Goal: Transaction & Acquisition: Purchase product/service

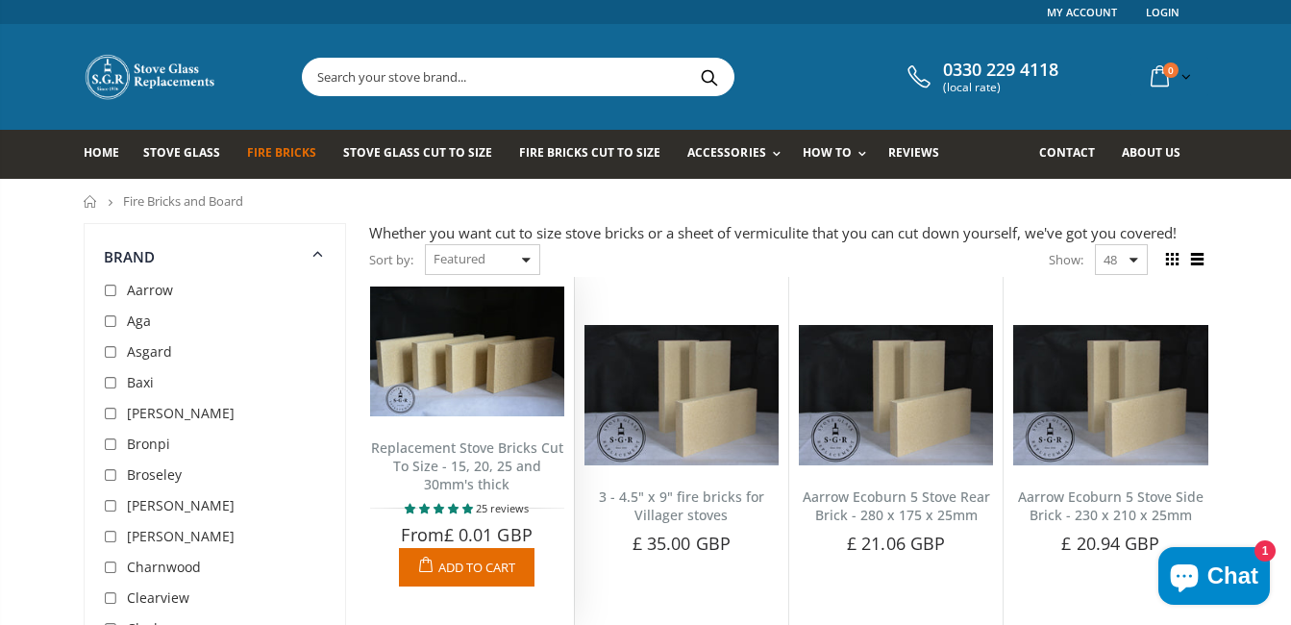
click at [453, 390] on img at bounding box center [467, 351] width 194 height 130
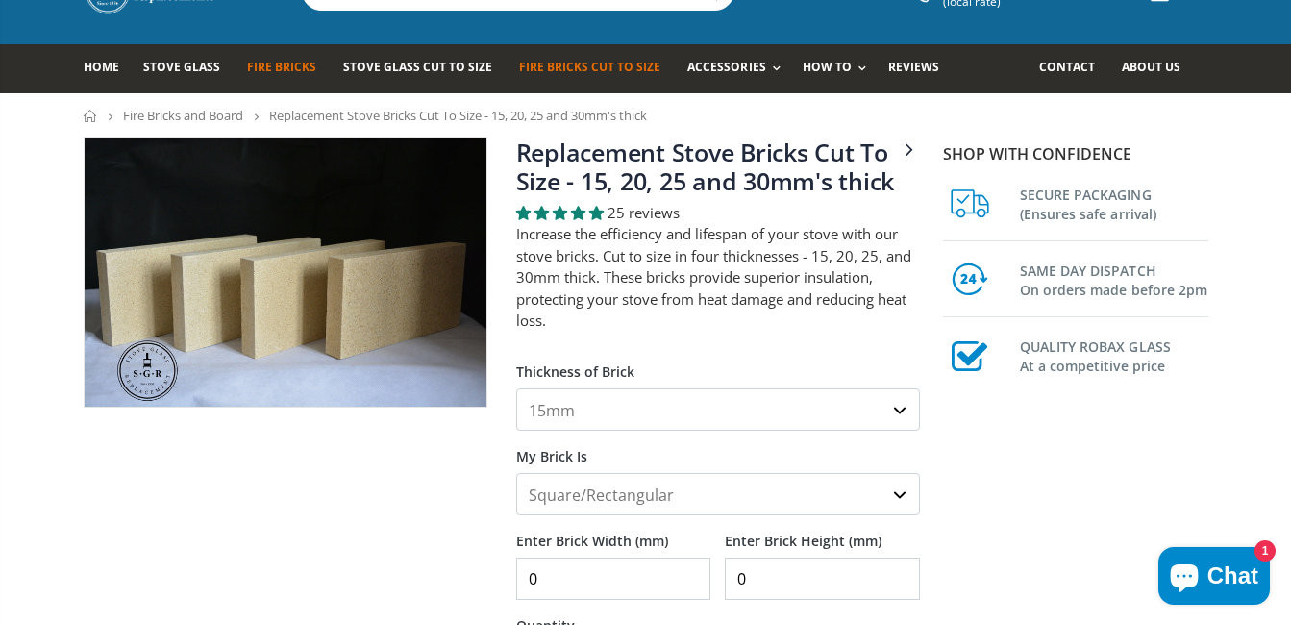
scroll to position [192, 0]
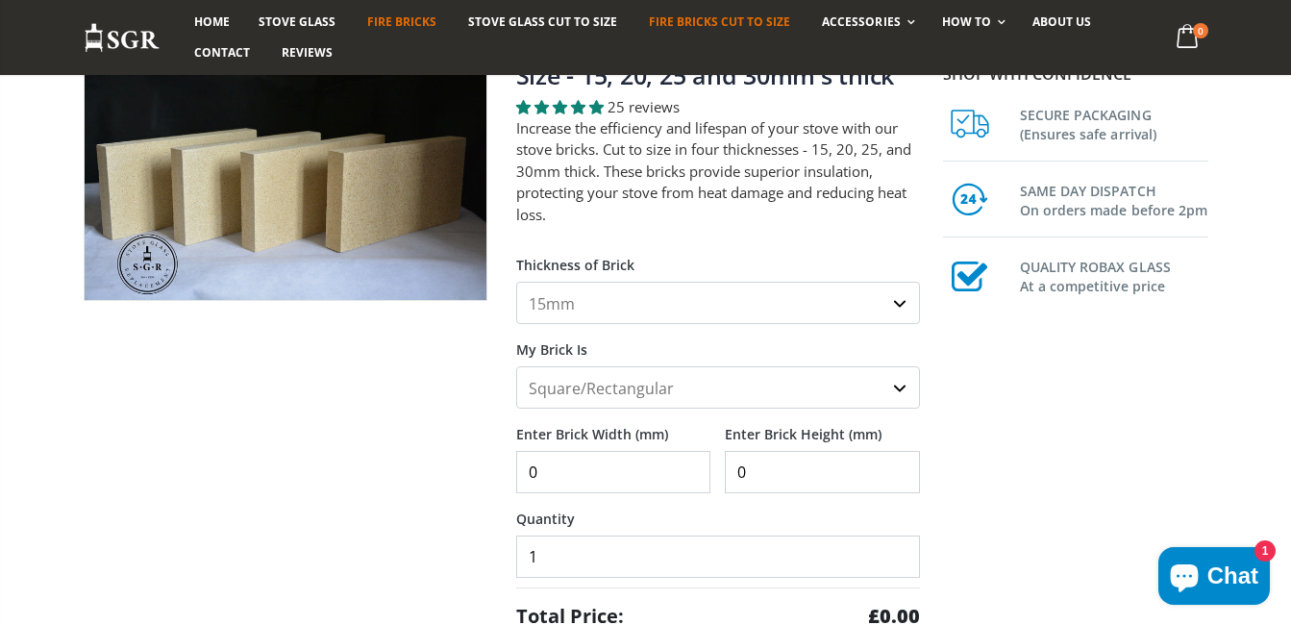
click at [710, 294] on select "15mm 20mm 25mm 30mm" at bounding box center [718, 303] width 404 height 42
select select "30mm"
click at [516, 282] on select "15mm 20mm 25mm 30mm" at bounding box center [718, 303] width 404 height 42
click at [554, 476] on input "0" at bounding box center [613, 472] width 195 height 42
click at [523, 467] on input "0" at bounding box center [613, 472] width 195 height 42
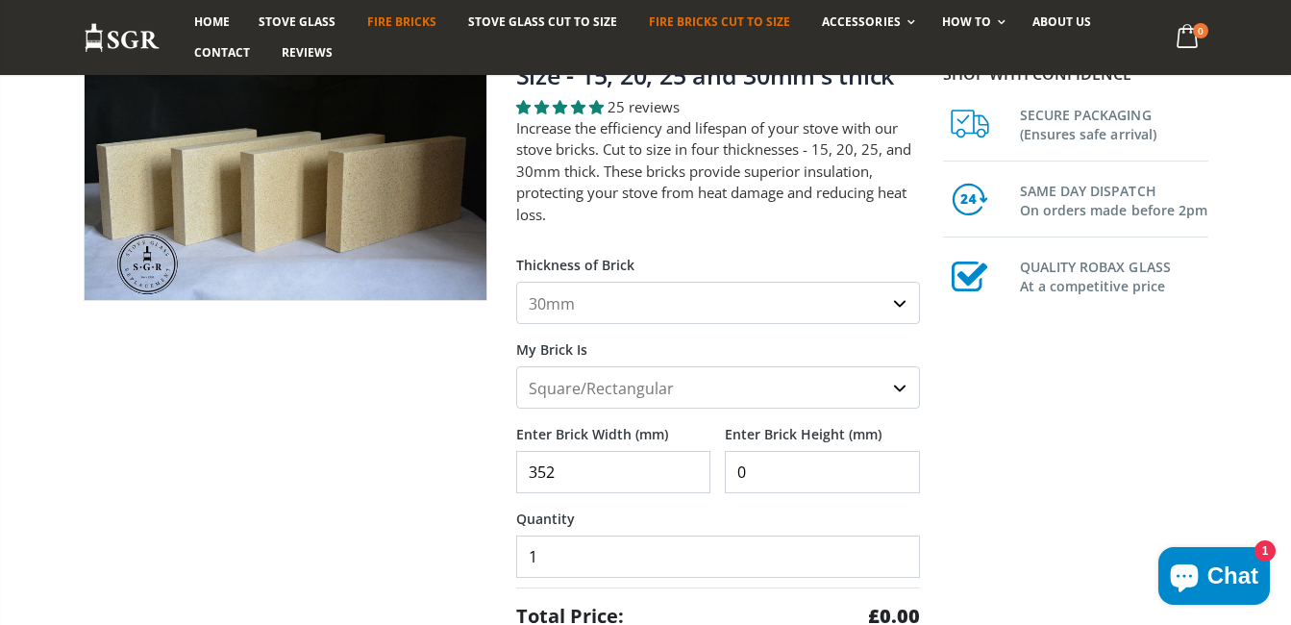
type input "352"
click at [733, 471] on input "0" at bounding box center [822, 472] width 195 height 42
type input "160"
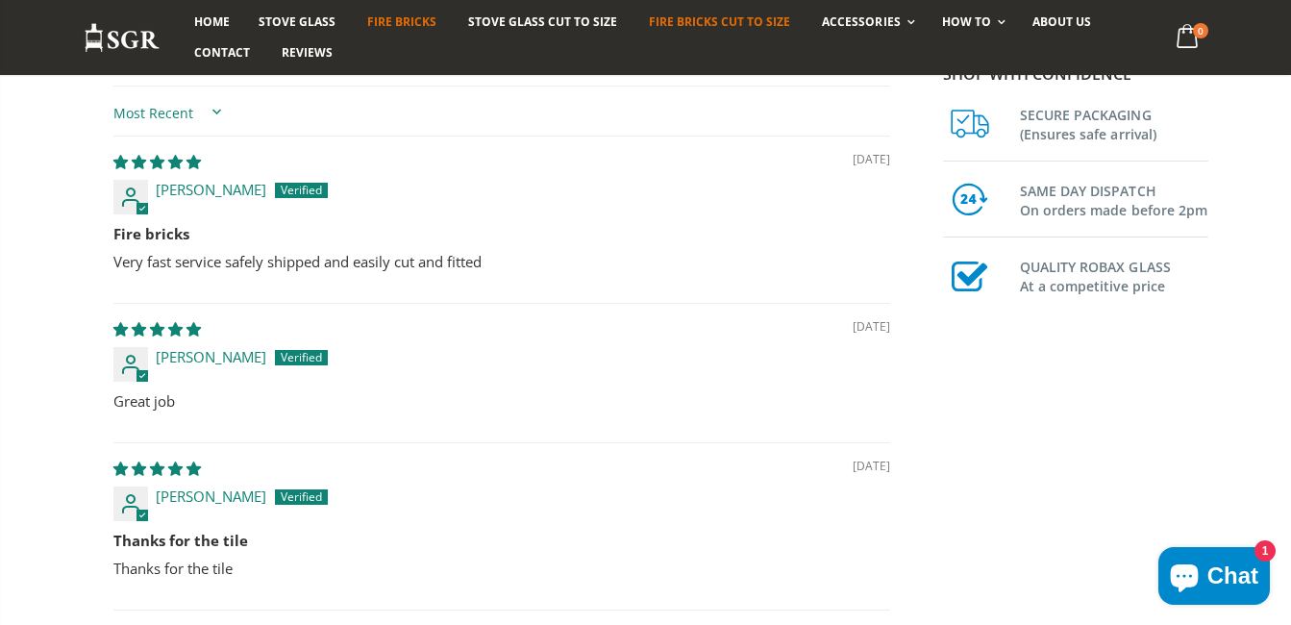
scroll to position [1442, 0]
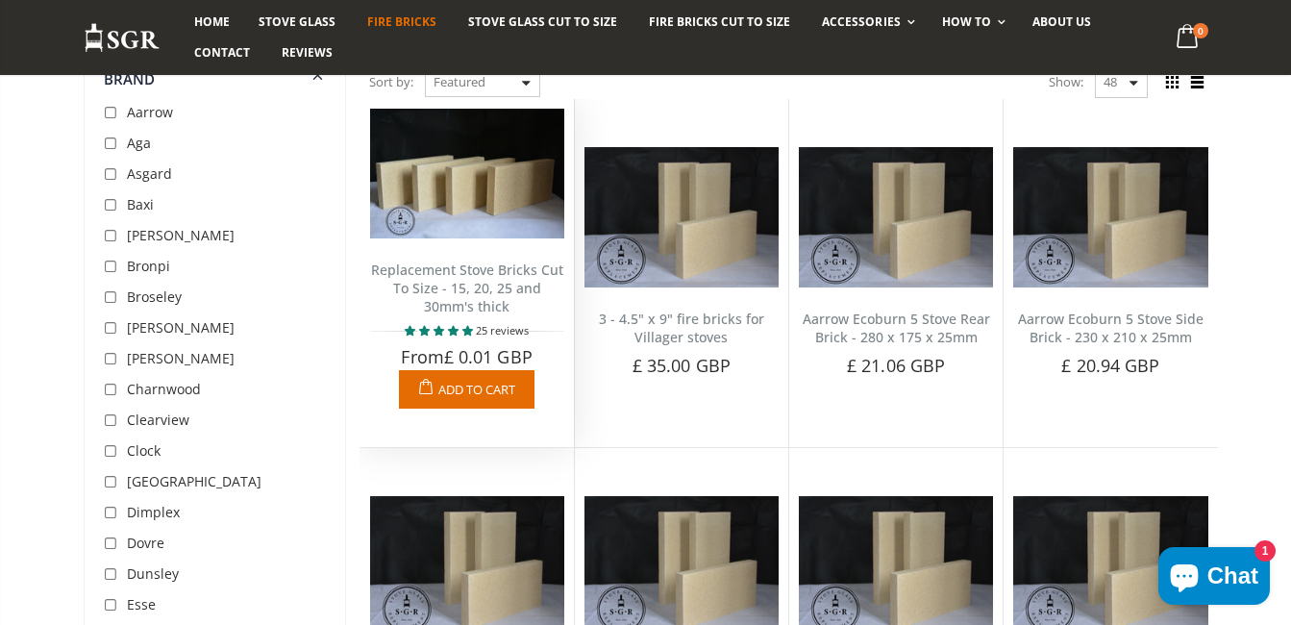
scroll to position [192, 0]
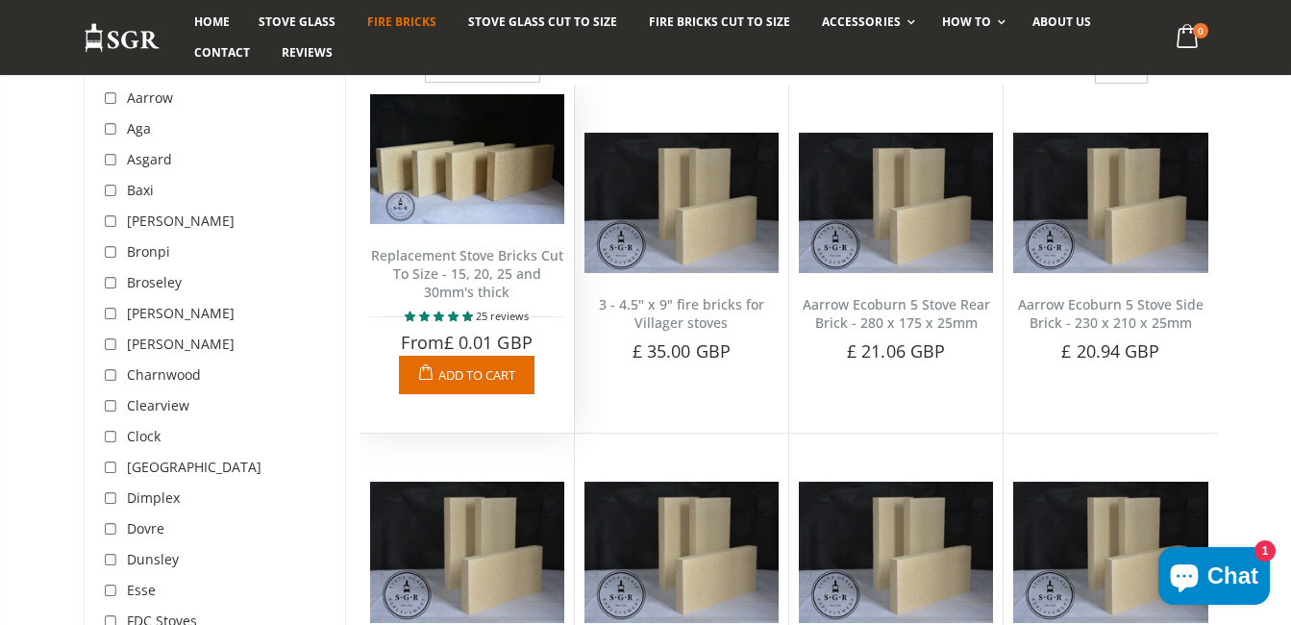
click at [478, 261] on link "Replacement Stove Bricks Cut To Size - 15, 20, 25 and 30mm's thick" at bounding box center [467, 273] width 192 height 55
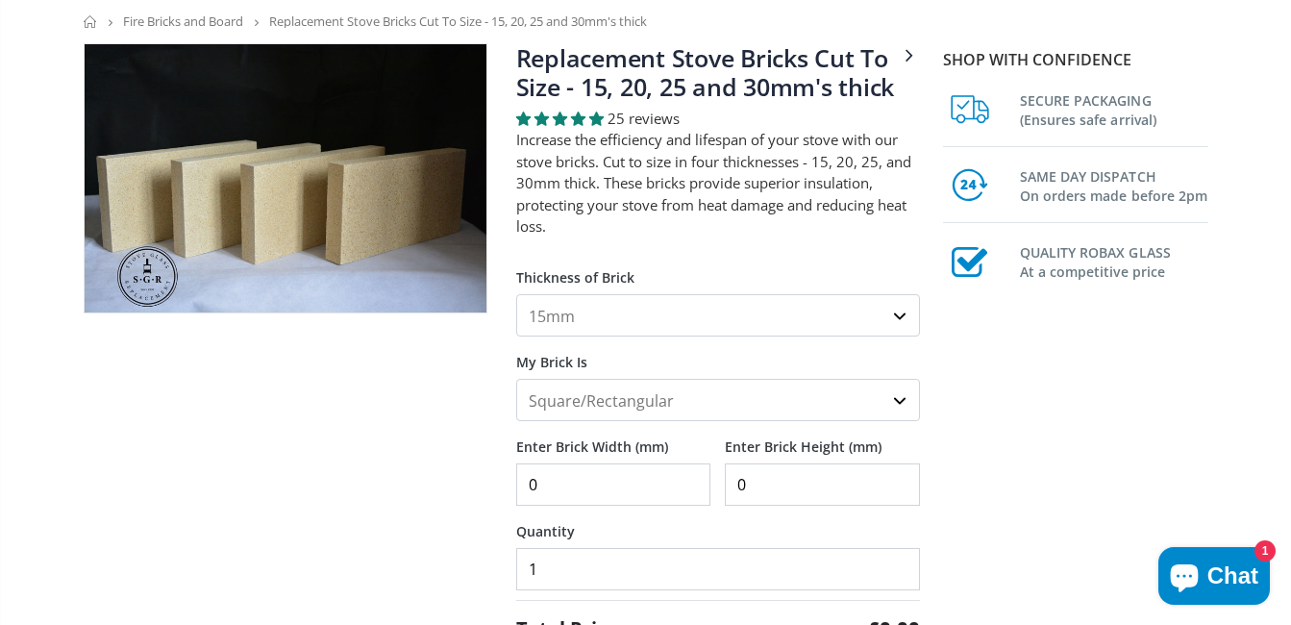
scroll to position [192, 0]
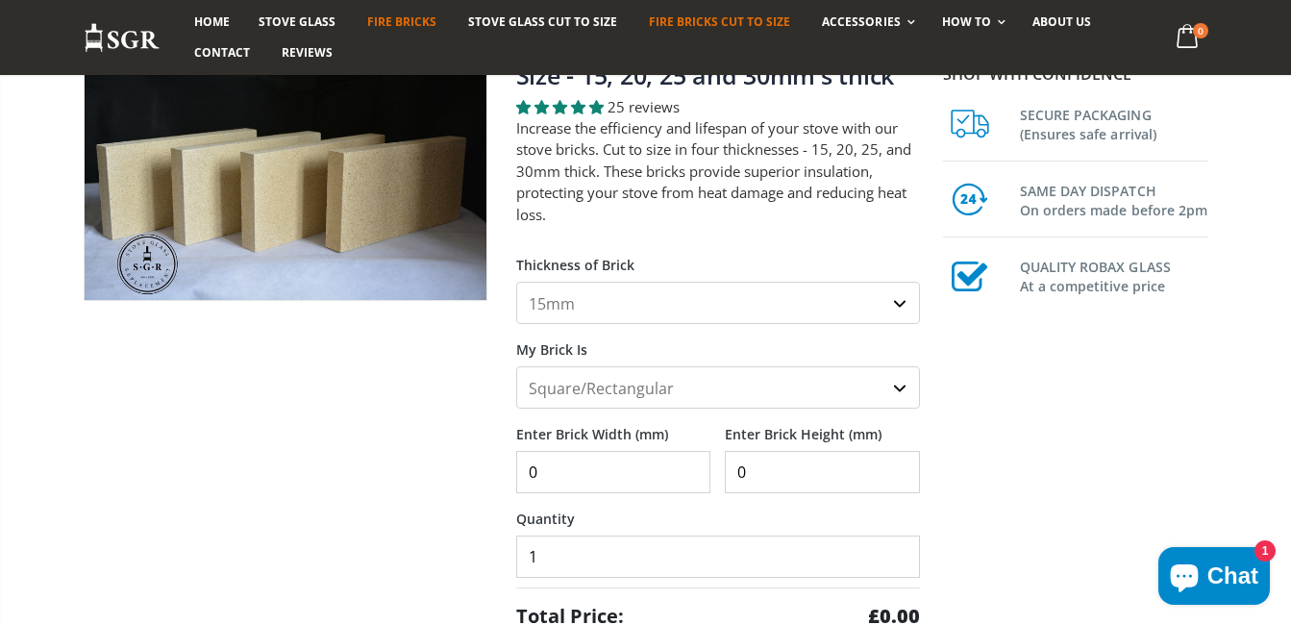
click at [672, 303] on select "15mm 20mm 25mm 30mm" at bounding box center [718, 303] width 404 height 42
select select "30mm"
click at [516, 282] on select "15mm 20mm 25mm 30mm" at bounding box center [718, 303] width 404 height 42
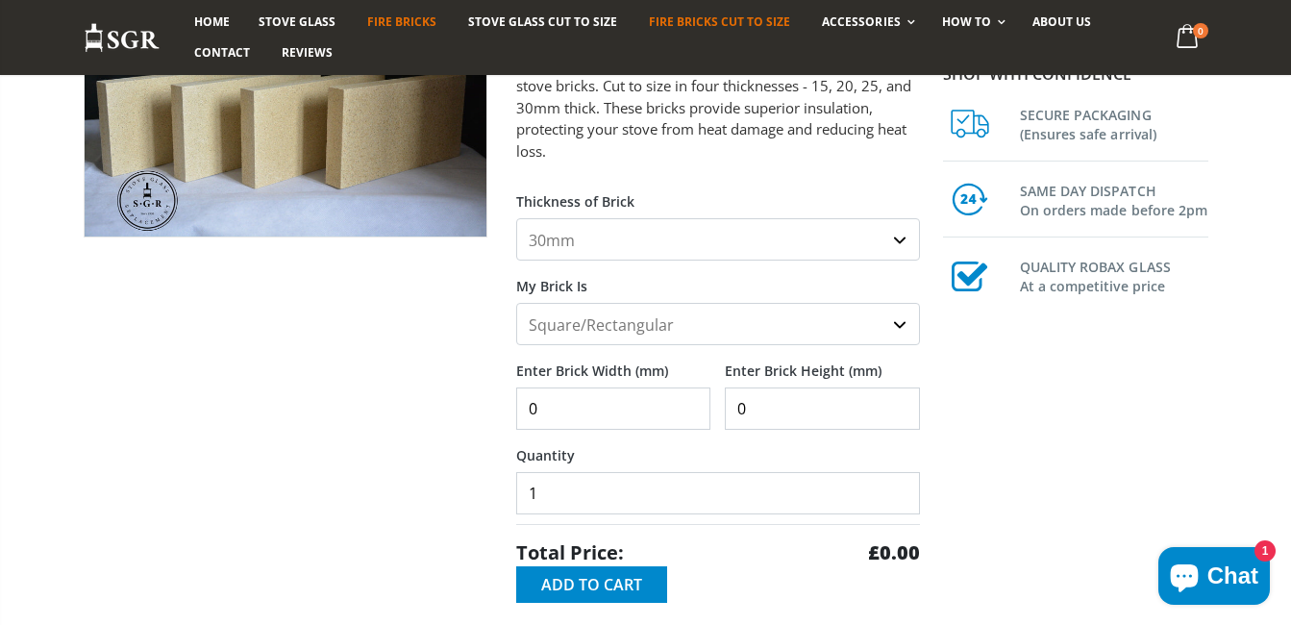
scroll to position [288, 0]
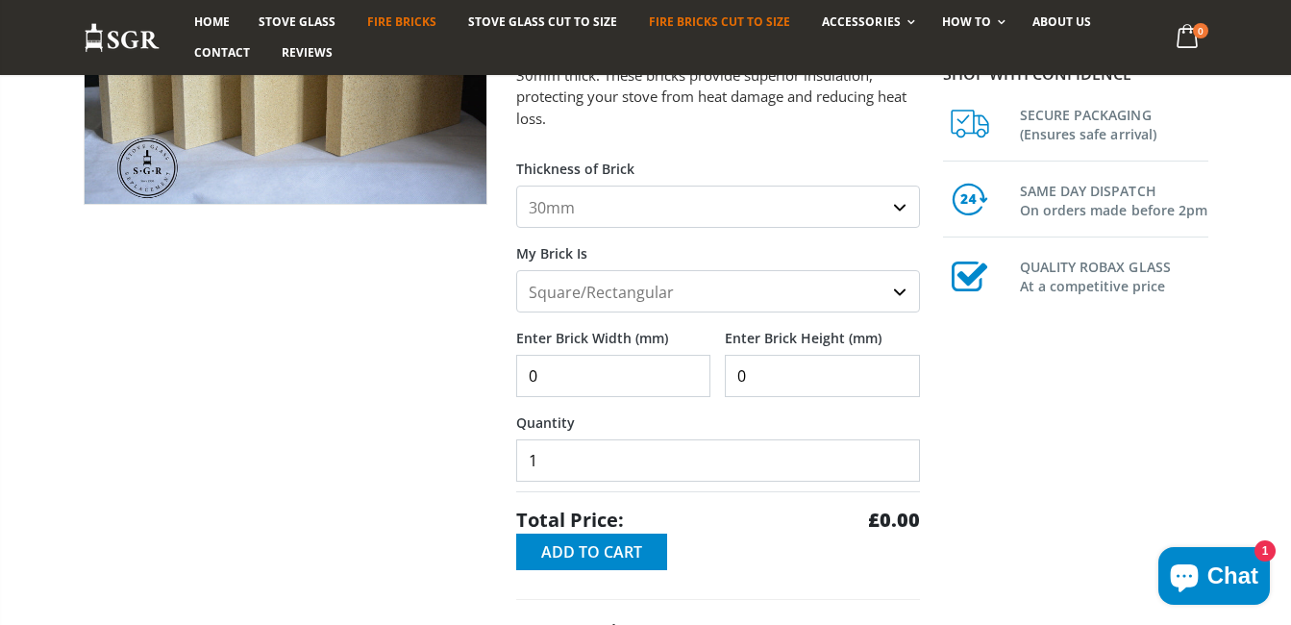
click at [552, 374] on input "0" at bounding box center [613, 376] width 195 height 42
click at [530, 377] on input "0" at bounding box center [613, 376] width 195 height 42
type input "352"
drag, startPoint x: 733, startPoint y: 371, endPoint x: 793, endPoint y: 341, distance: 66.6
click at [736, 366] on input "0" at bounding box center [822, 376] width 195 height 42
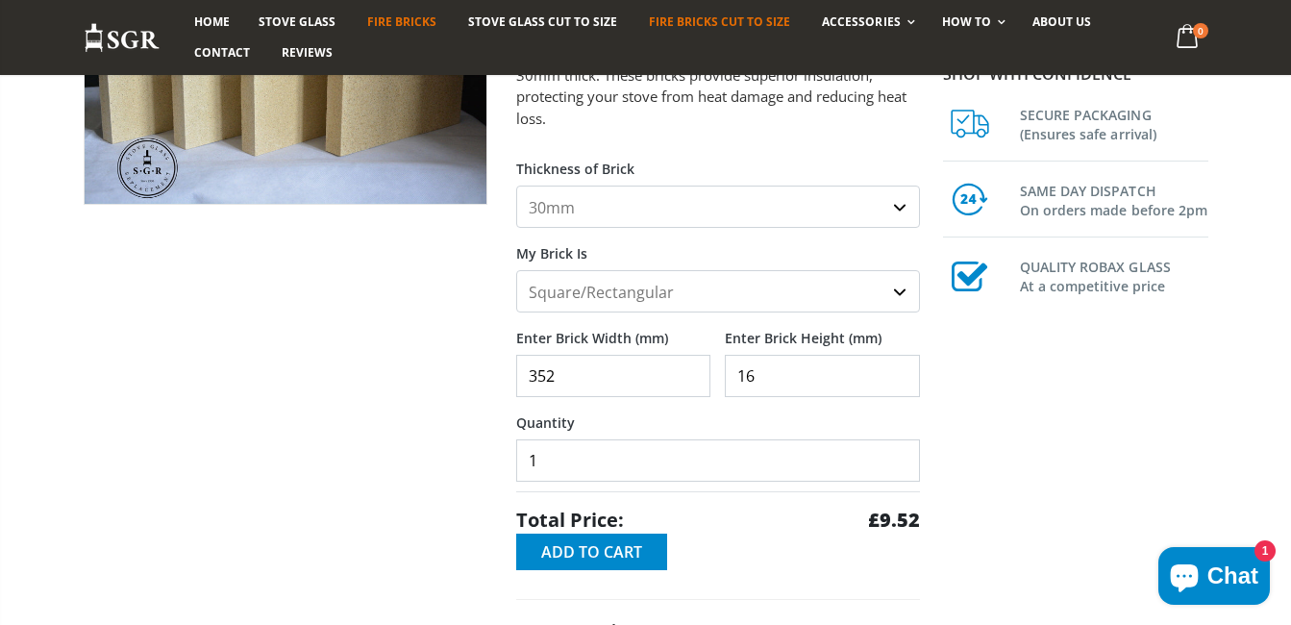
type input "160"
